Goal: Information Seeking & Learning: Check status

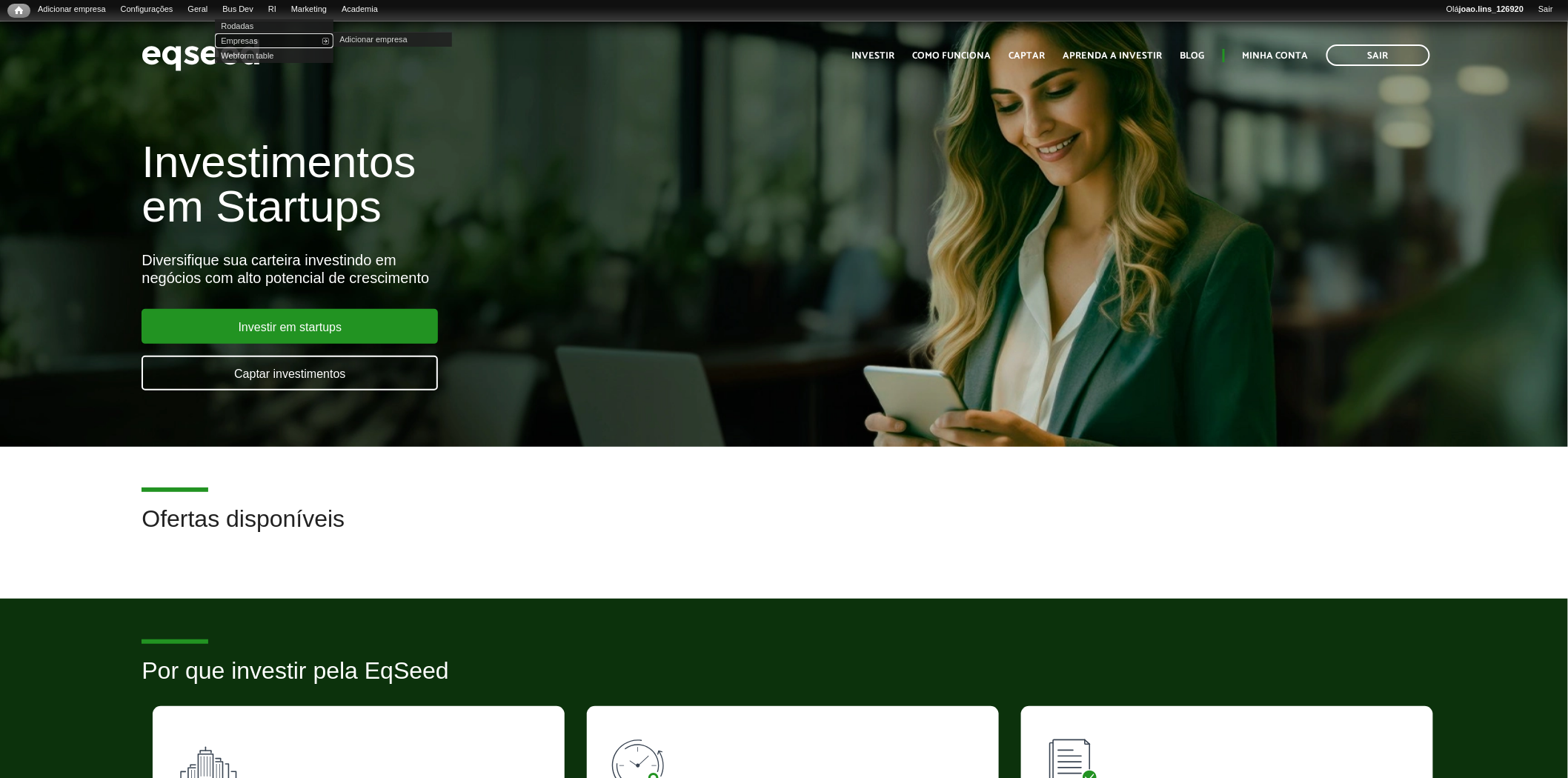
click at [262, 43] on link "Empresas" at bounding box center [274, 40] width 118 height 14
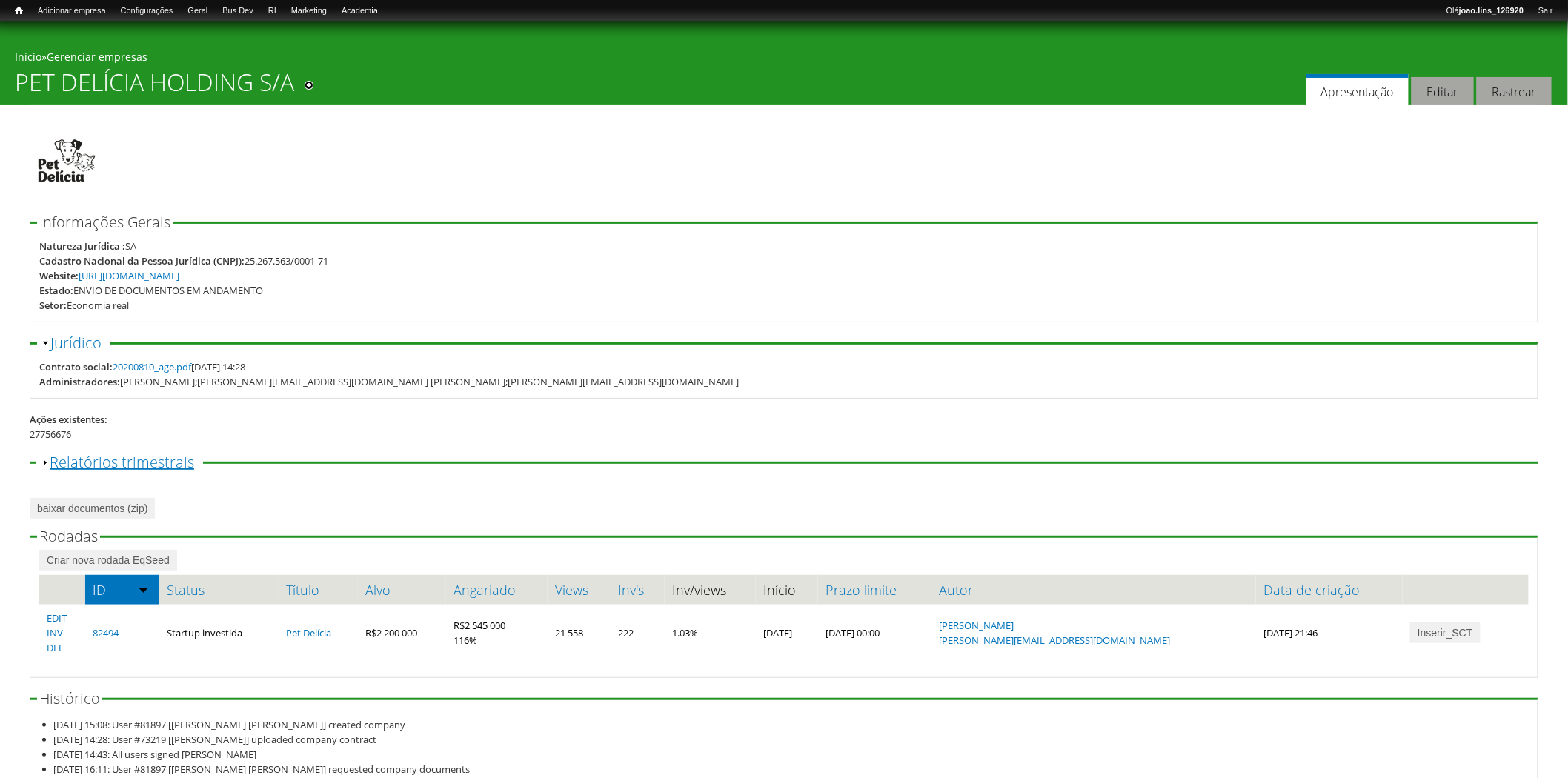
click at [126, 468] on link "Exibir Relatórios trimestrais" at bounding box center [121, 461] width 144 height 20
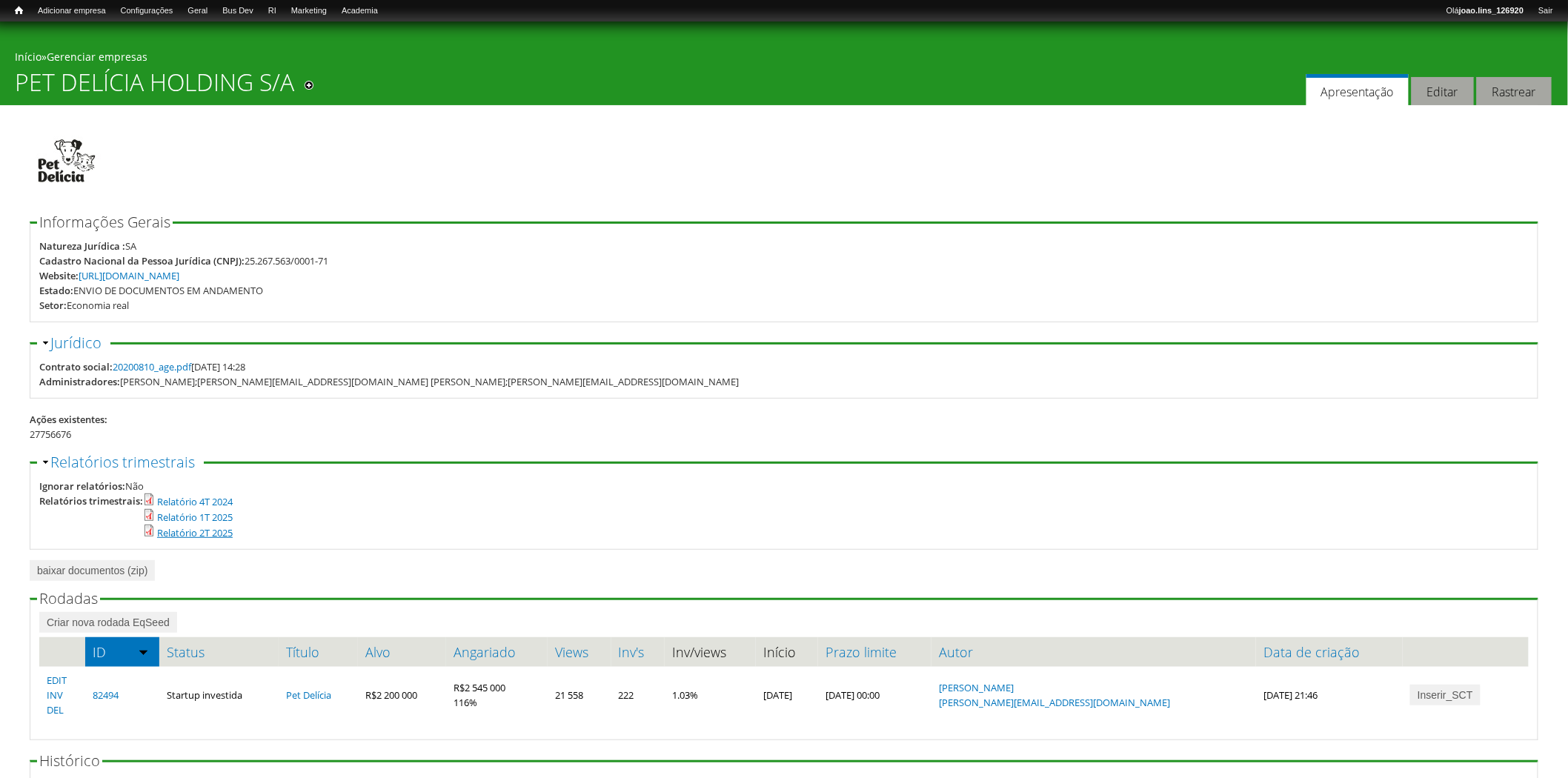
click at [222, 537] on link "Relatório 2T 2025" at bounding box center [195, 532] width 76 height 13
